Goal: Task Accomplishment & Management: Complete application form

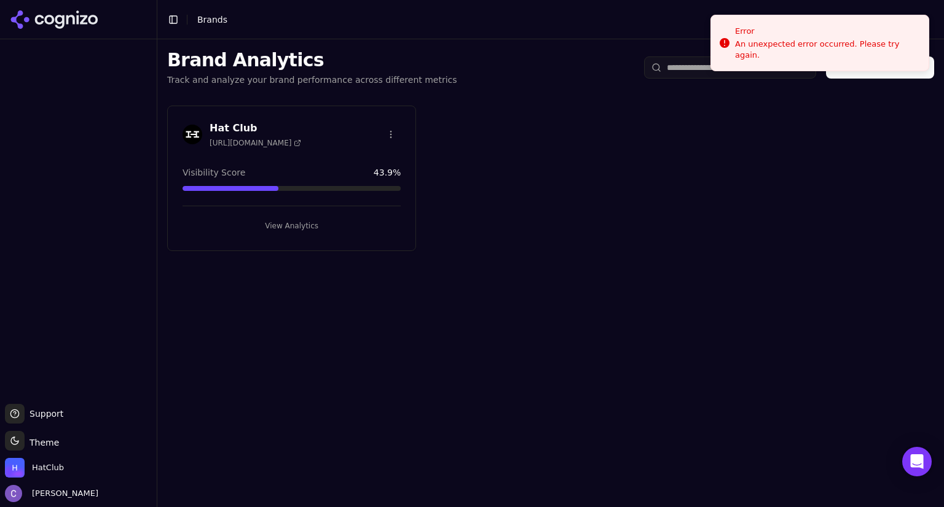
click at [268, 224] on button "View Analytics" at bounding box center [291, 226] width 218 height 20
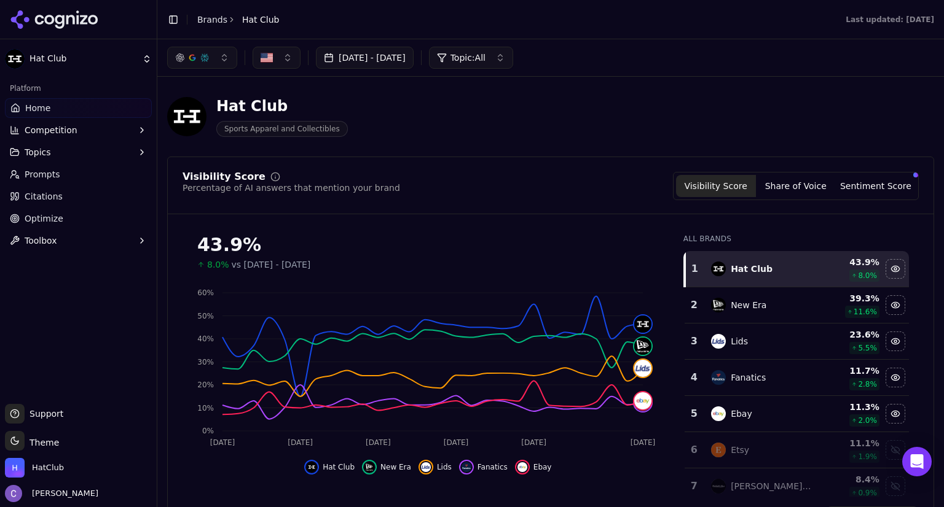
click at [209, 49] on button "button" at bounding box center [202, 58] width 70 height 22
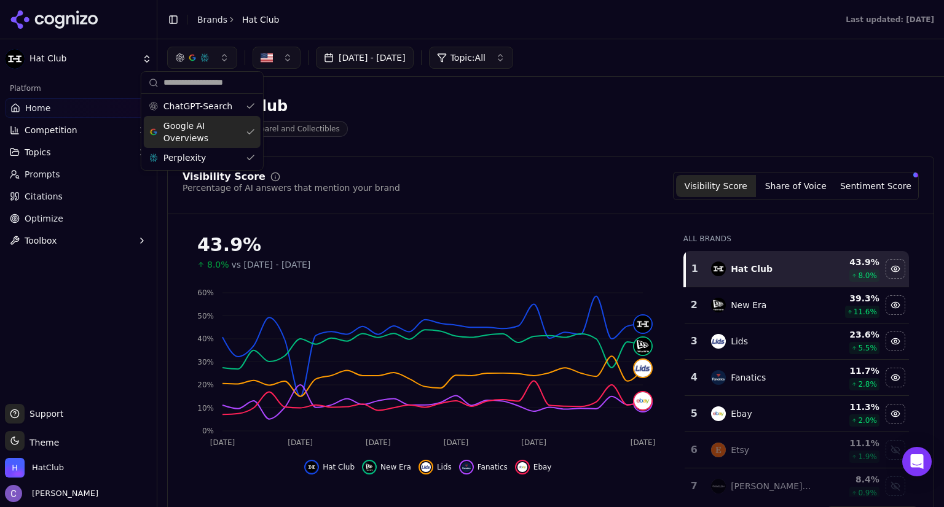
click at [248, 124] on div "Google AI Overviews" at bounding box center [202, 132] width 117 height 32
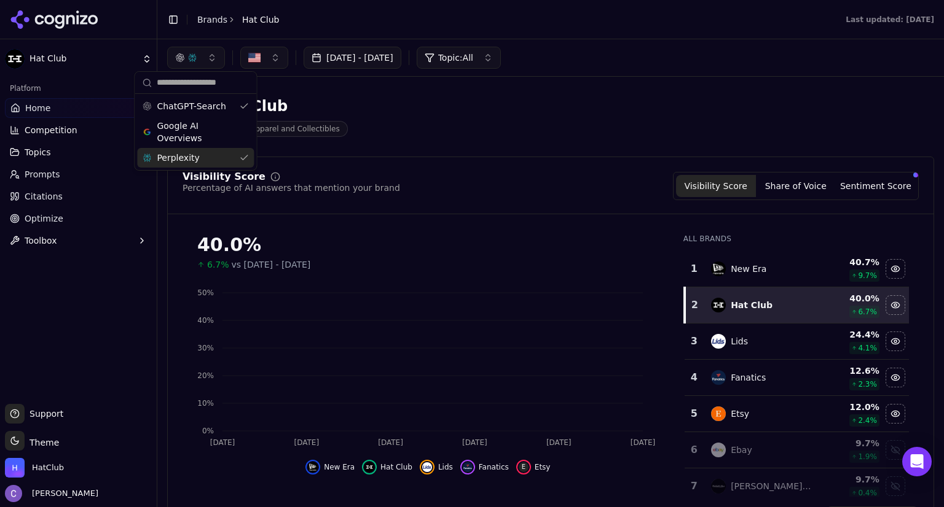
click at [250, 148] on div "Perplexity" at bounding box center [195, 158] width 117 height 20
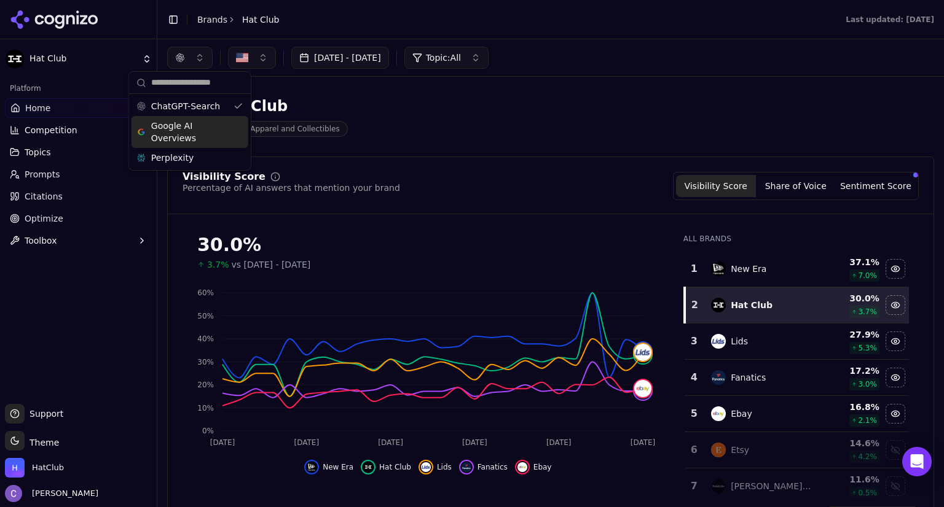
click at [233, 129] on div "Google AI Overviews" at bounding box center [189, 132] width 117 height 32
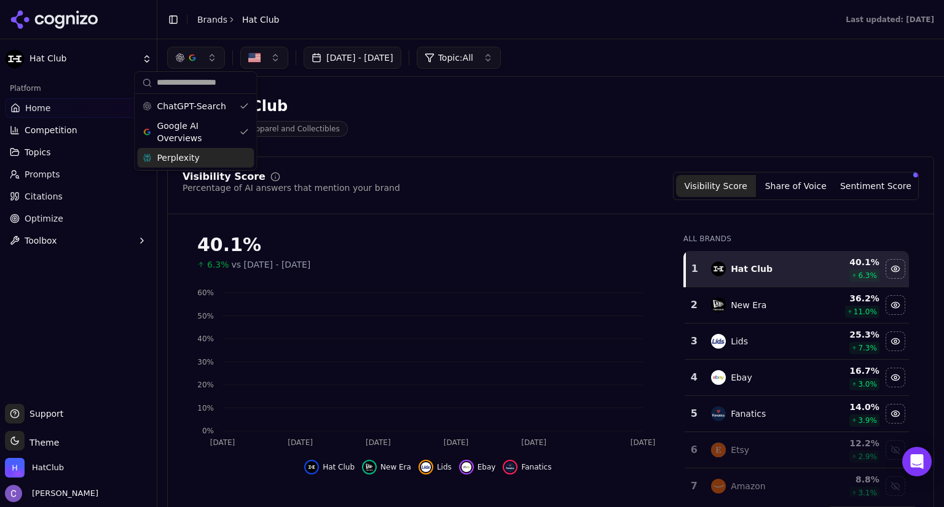
click at [240, 165] on div "Perplexity" at bounding box center [195, 158] width 117 height 20
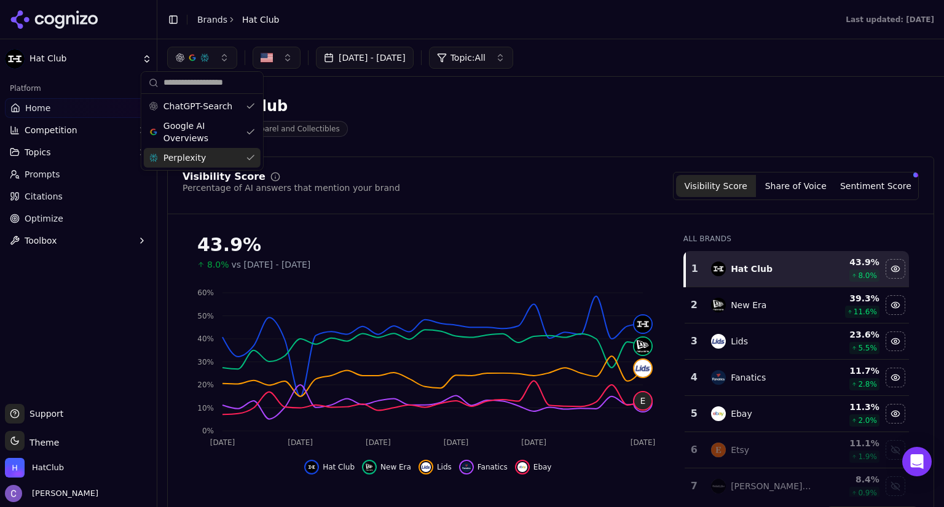
click at [59, 178] on link "Prompts" at bounding box center [78, 175] width 147 height 20
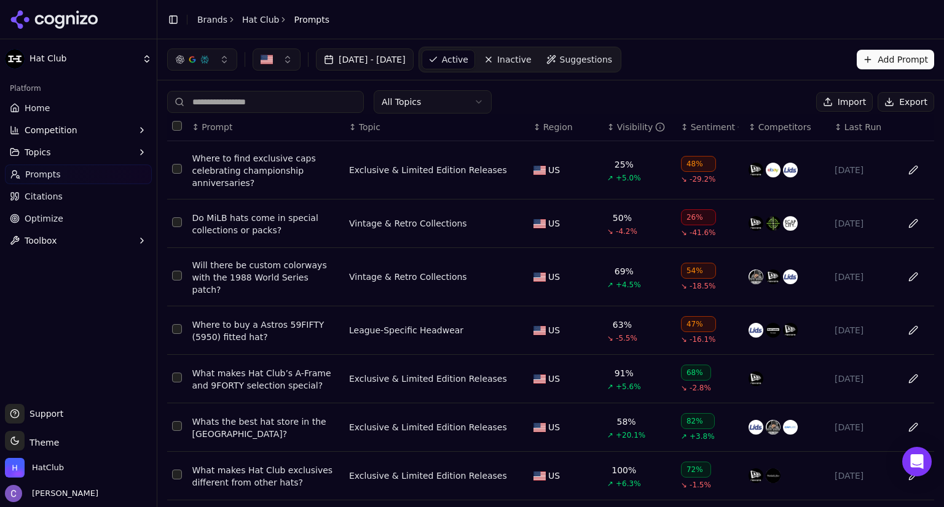
click at [309, 101] on input at bounding box center [265, 102] width 197 height 22
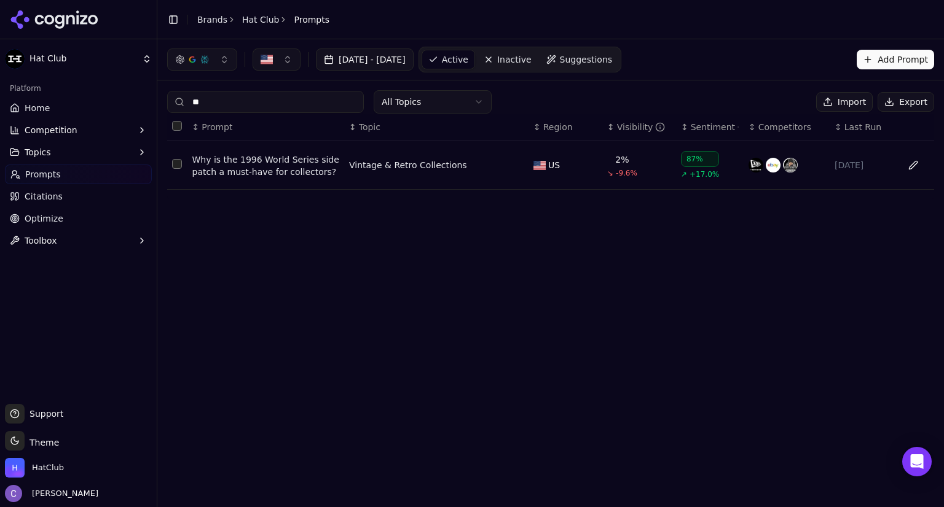
type input "*"
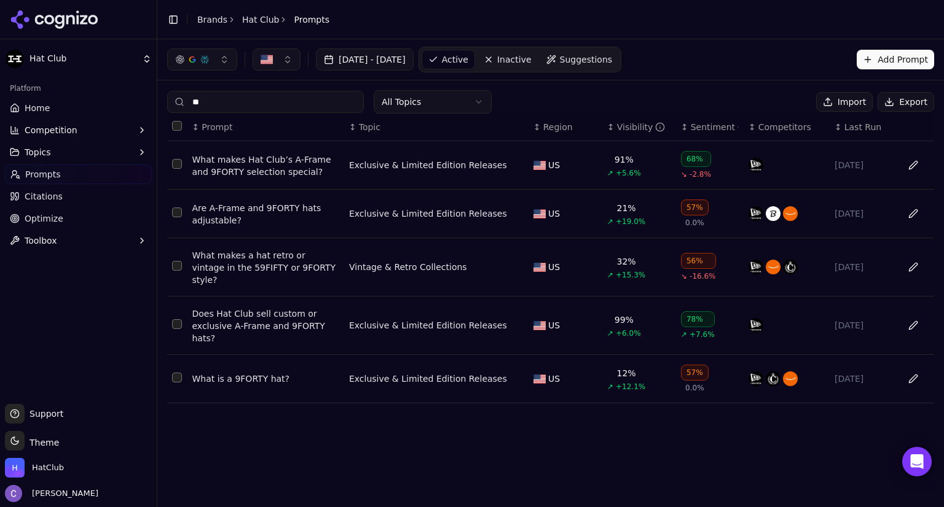
type input "*"
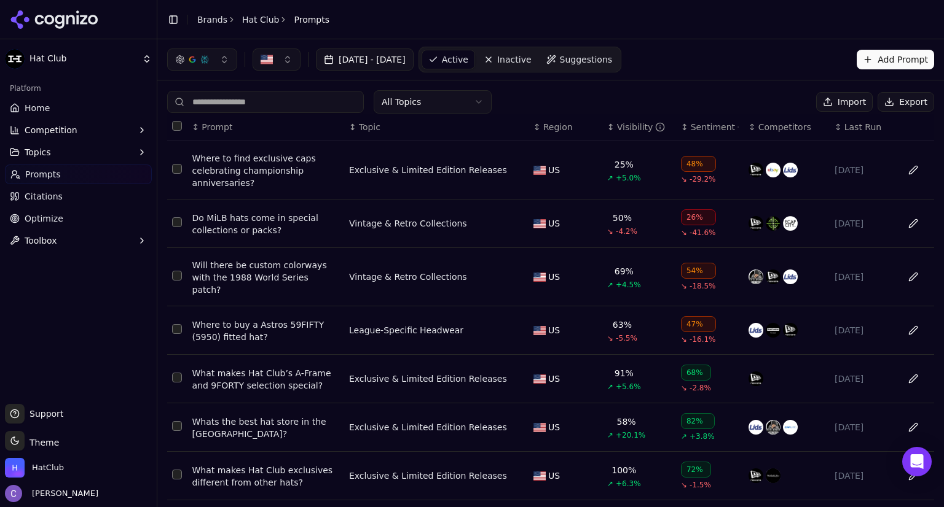
click at [242, 105] on input at bounding box center [265, 102] width 197 height 22
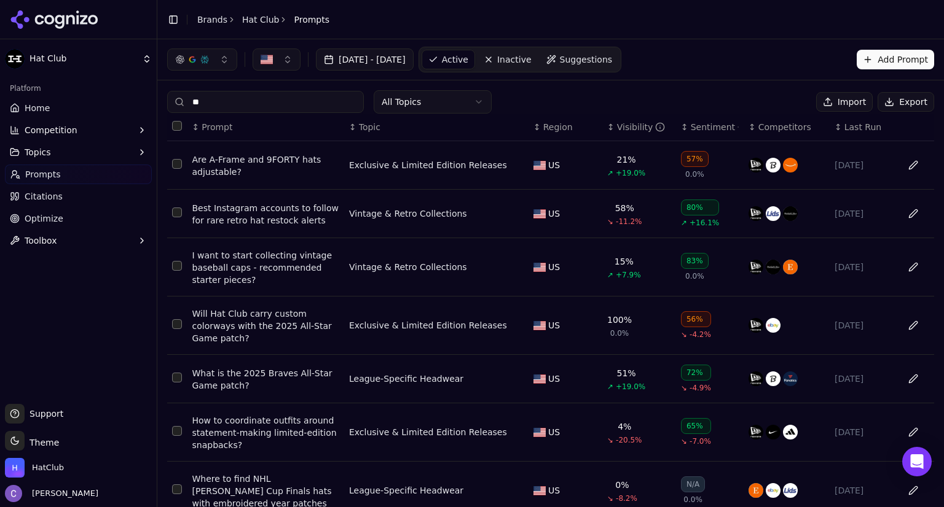
type input "*"
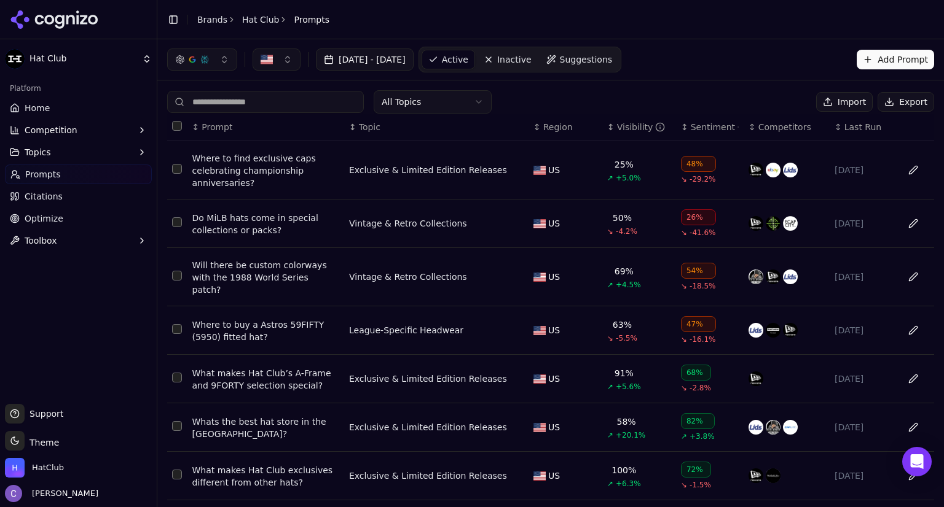
click at [80, 110] on link "Home" at bounding box center [78, 108] width 147 height 20
